Goal: Check status

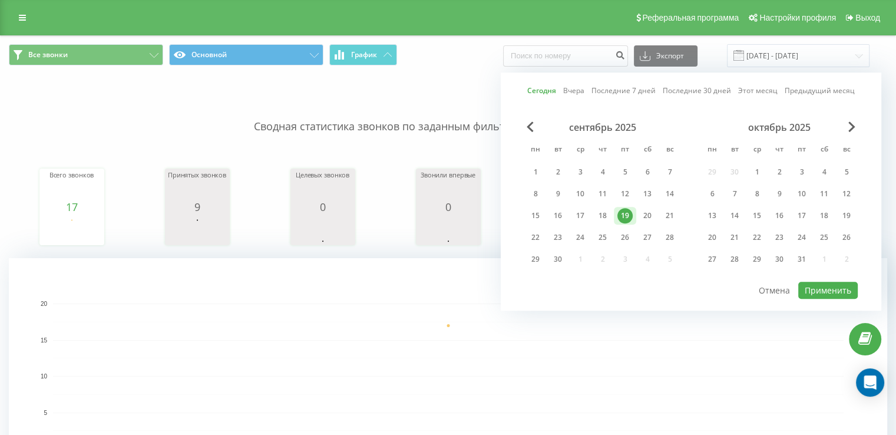
click at [628, 208] on div "19" at bounding box center [624, 215] width 15 height 15
click at [846, 288] on button "Применить" at bounding box center [828, 290] width 60 height 17
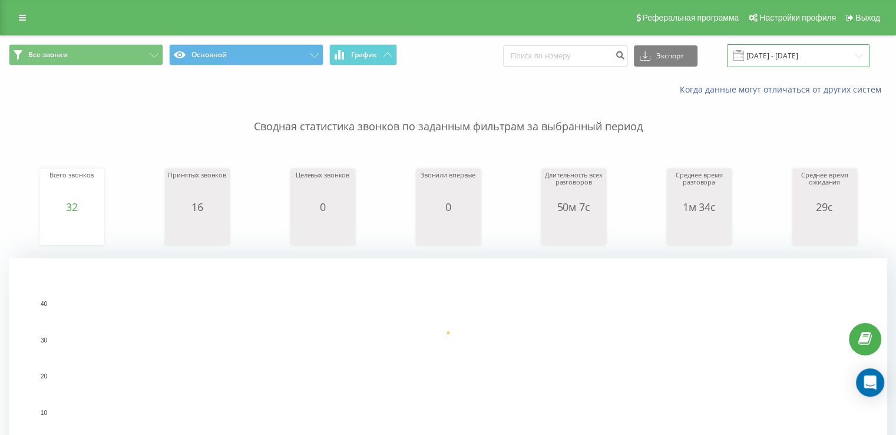
click at [783, 54] on input "[DATE] - [DATE]" at bounding box center [798, 55] width 143 height 23
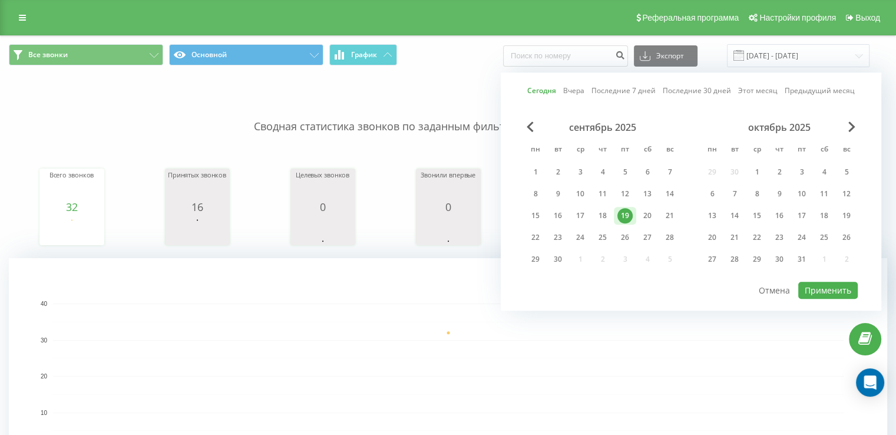
click at [627, 212] on div "19" at bounding box center [624, 215] width 15 height 15
click at [822, 283] on button "Применить" at bounding box center [828, 290] width 60 height 17
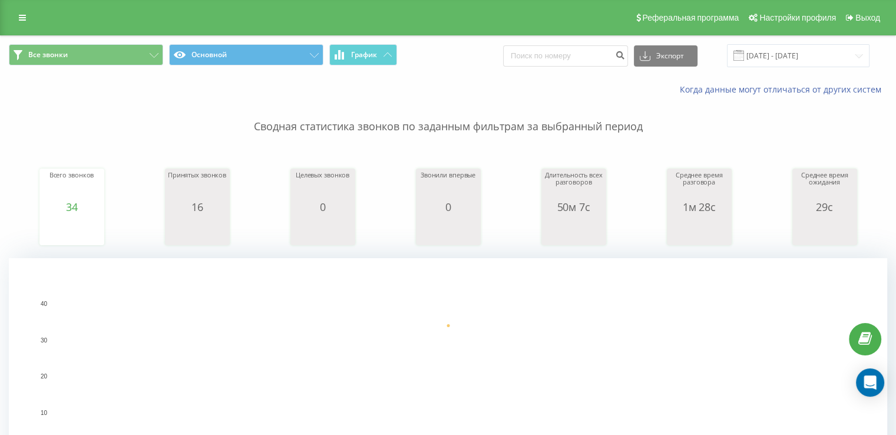
click at [570, 104] on p "Сводная статистика звонков по заданным фильтрам за выбранный период" at bounding box center [448, 114] width 878 height 39
click at [817, 57] on input "[DATE] - [DATE]" at bounding box center [798, 55] width 143 height 23
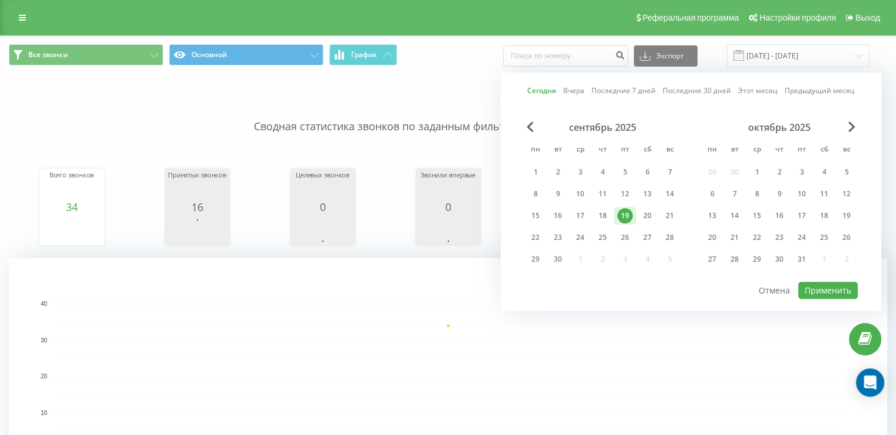
click at [624, 216] on div "19" at bounding box center [624, 215] width 15 height 15
click at [805, 282] on button "Применить" at bounding box center [828, 290] width 60 height 17
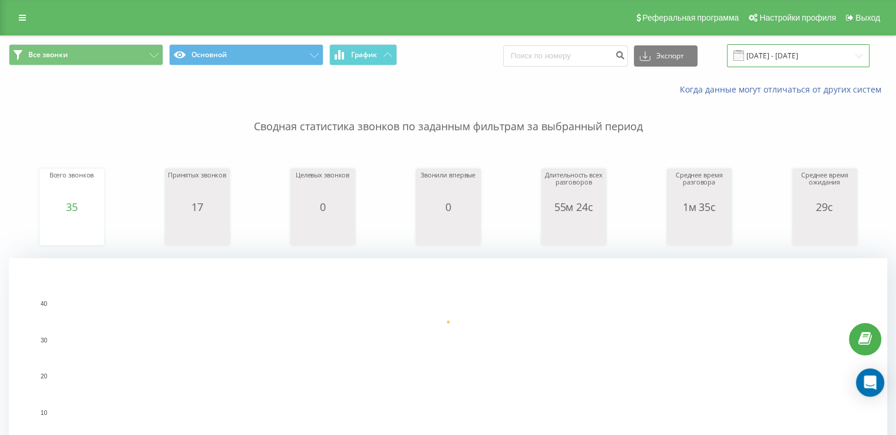
click at [785, 50] on input "[DATE] - [DATE]" at bounding box center [798, 55] width 143 height 23
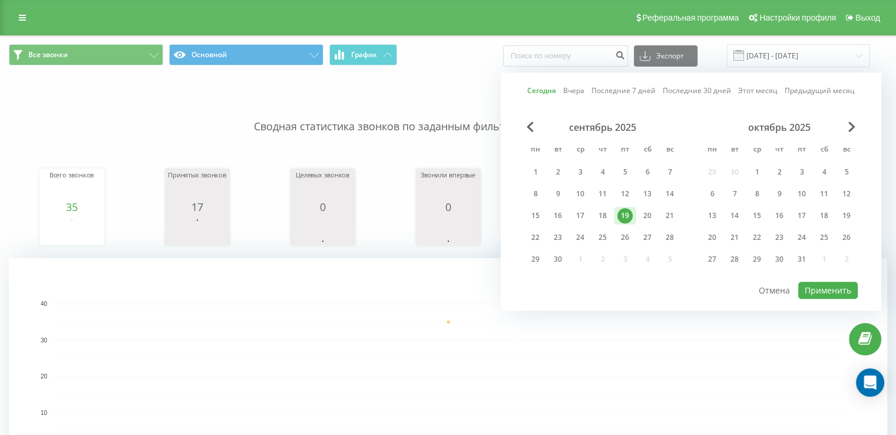
click at [627, 210] on div "19" at bounding box center [624, 215] width 15 height 15
click at [813, 282] on button "Применить" at bounding box center [828, 290] width 60 height 17
